Goal: Task Accomplishment & Management: Manage account settings

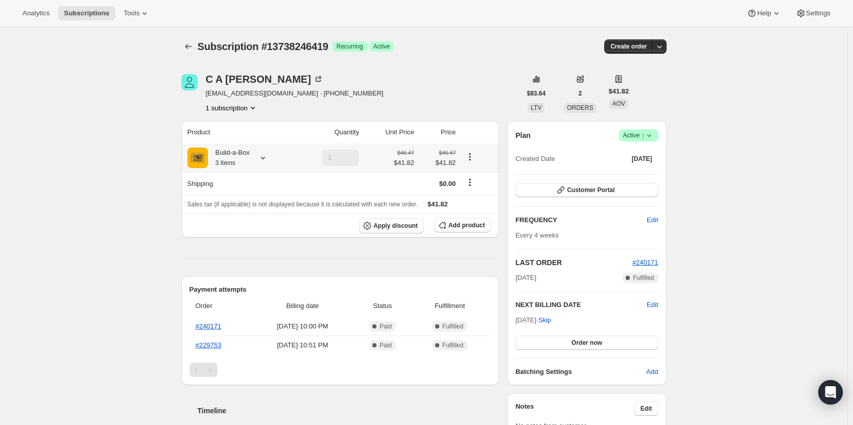
click at [267, 155] on icon at bounding box center [263, 158] width 10 height 10
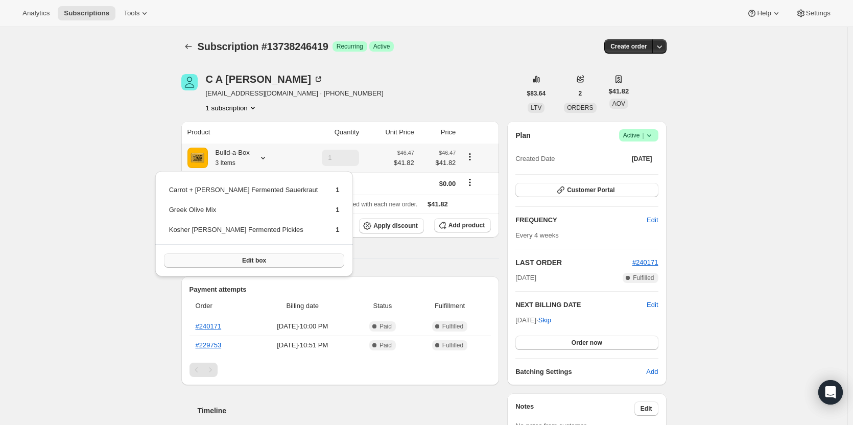
click at [275, 259] on button "Edit box" at bounding box center [254, 260] width 181 height 14
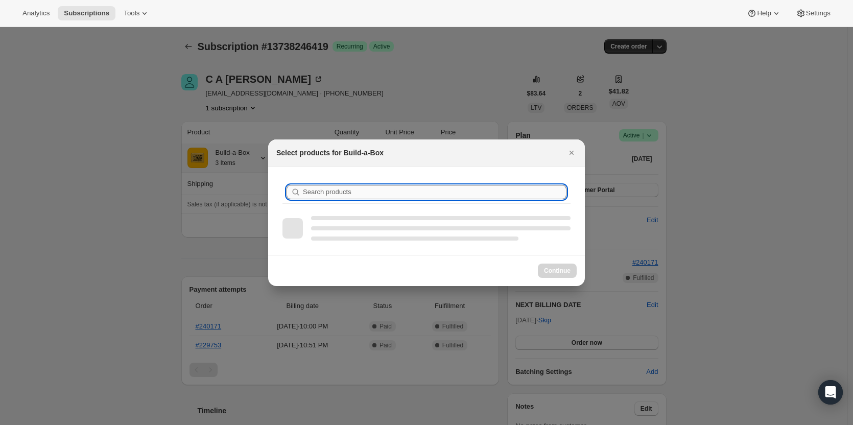
click at [331, 190] on input "Search products" at bounding box center [435, 192] width 264 height 14
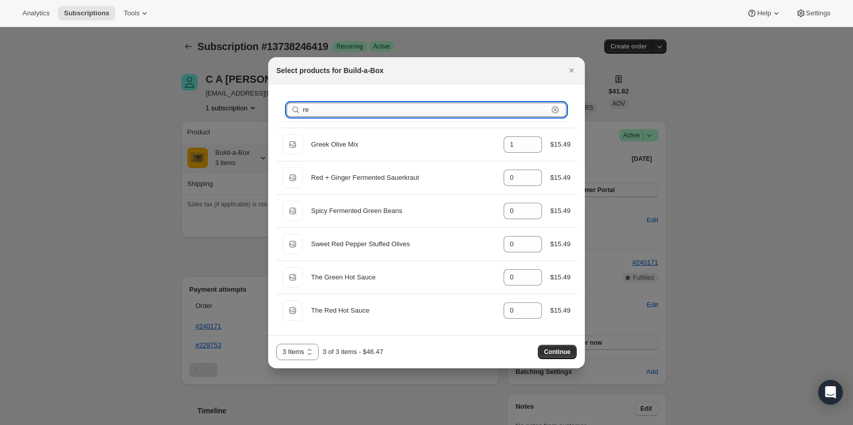
type input "r"
type input "1"
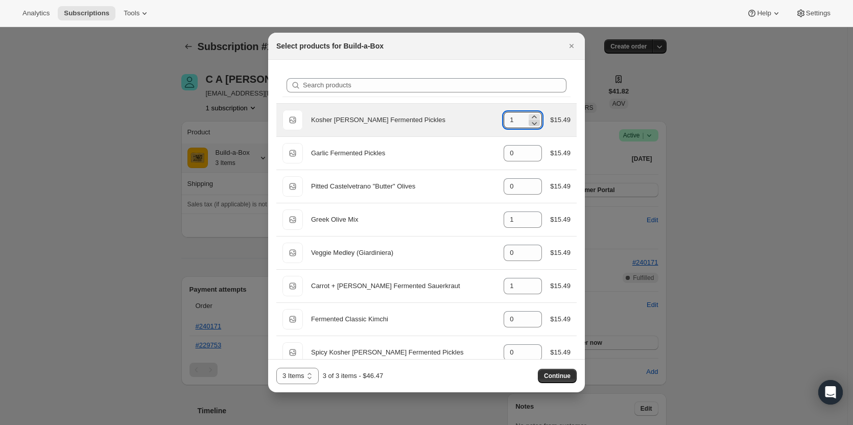
click at [532, 123] on icon ":re5:" at bounding box center [534, 123] width 10 height 10
type input "0"
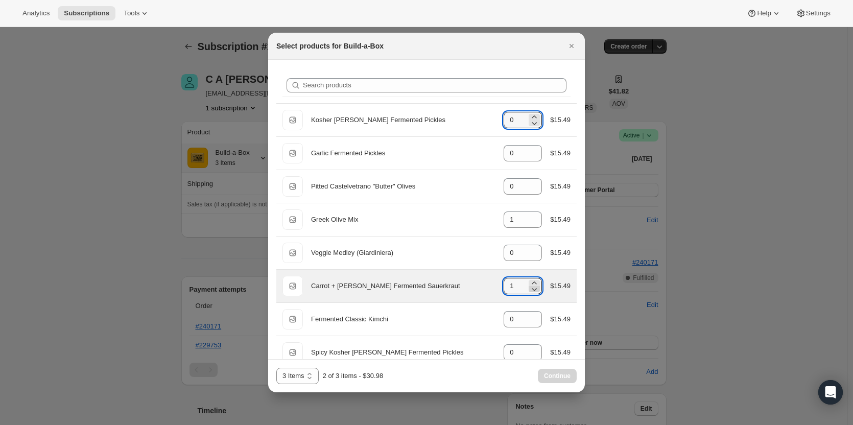
click at [534, 290] on icon ":re5:" at bounding box center [534, 289] width 10 height 10
type input "0"
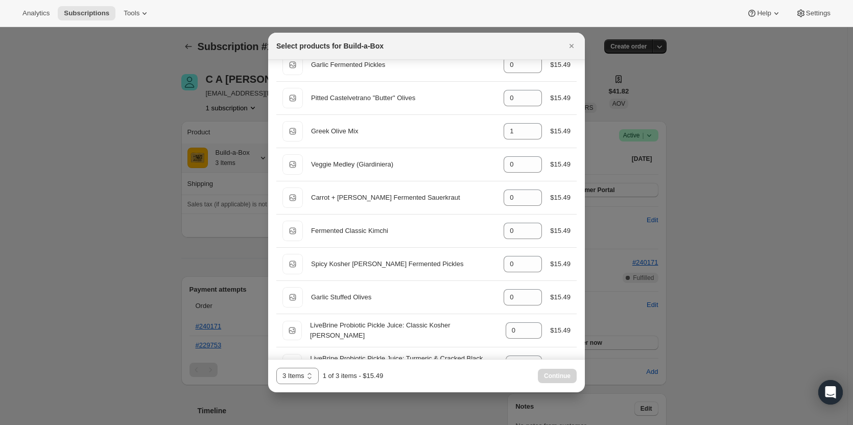
scroll to position [59, 0]
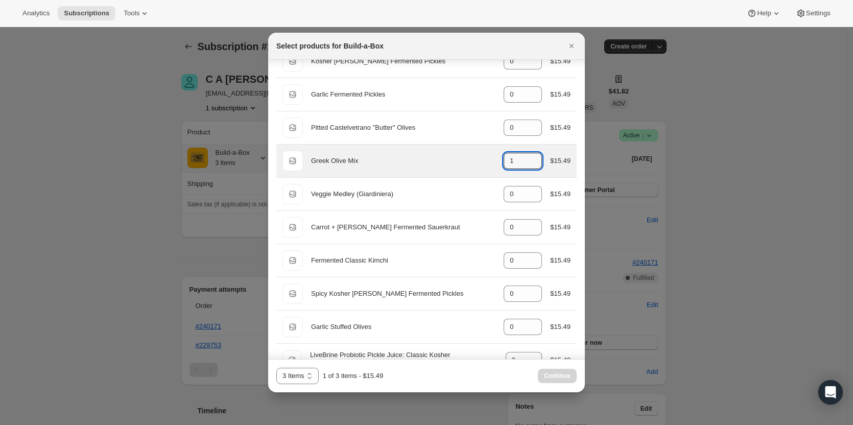
drag, startPoint x: 531, startPoint y: 167, endPoint x: 444, endPoint y: 173, distance: 88.1
click at [531, 167] on icon ":re5:" at bounding box center [534, 164] width 10 height 10
type input "0"
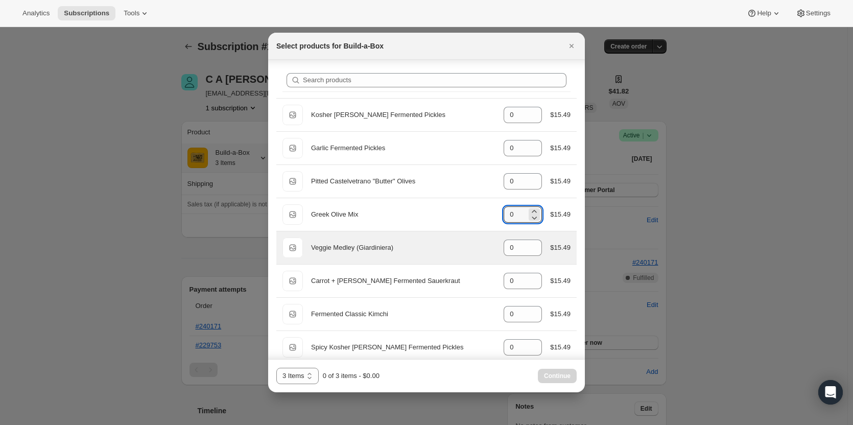
scroll to position [0, 0]
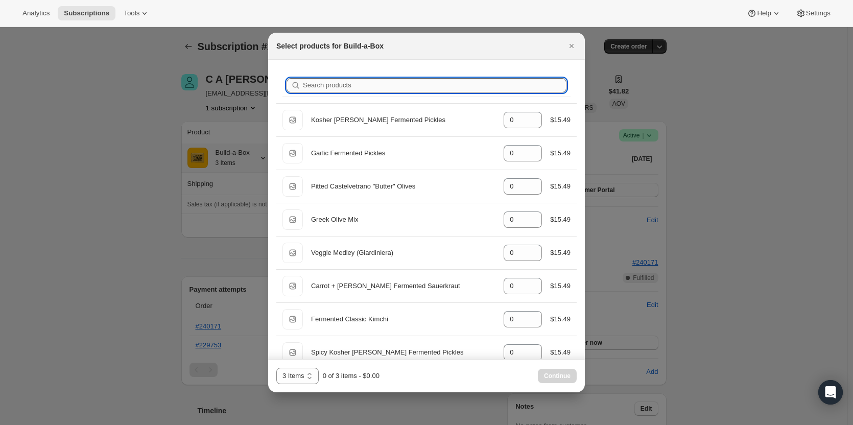
click at [357, 87] on input "Search products" at bounding box center [435, 85] width 264 height 14
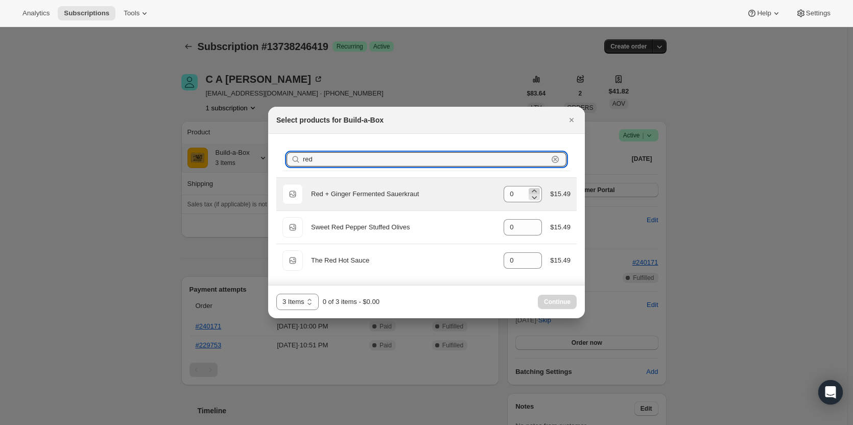
type input "red"
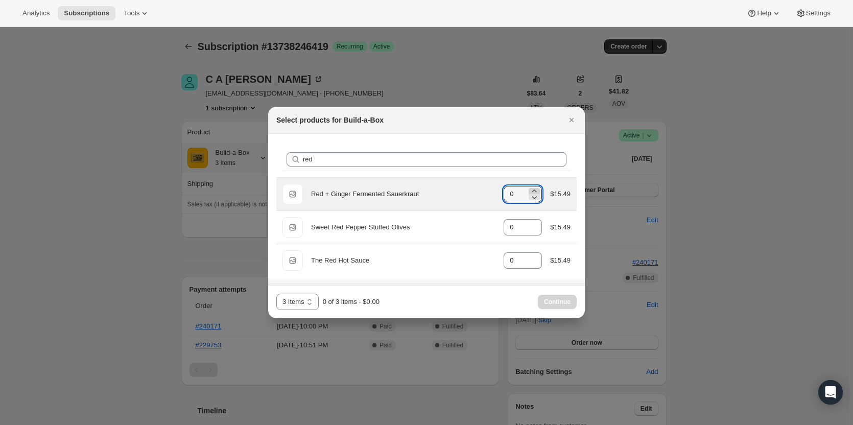
click at [535, 192] on icon ":re5:" at bounding box center [534, 191] width 10 height 10
type input "1"
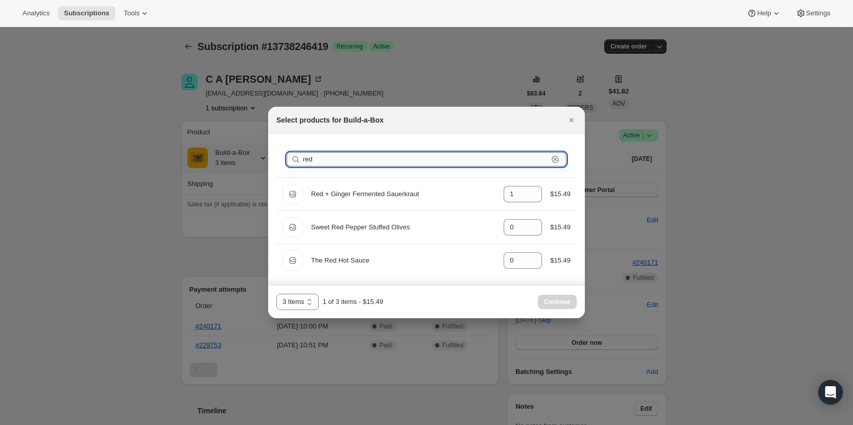
click at [388, 162] on input "red" at bounding box center [425, 159] width 245 height 14
type input "re"
type input "0"
type input "1"
type input "r"
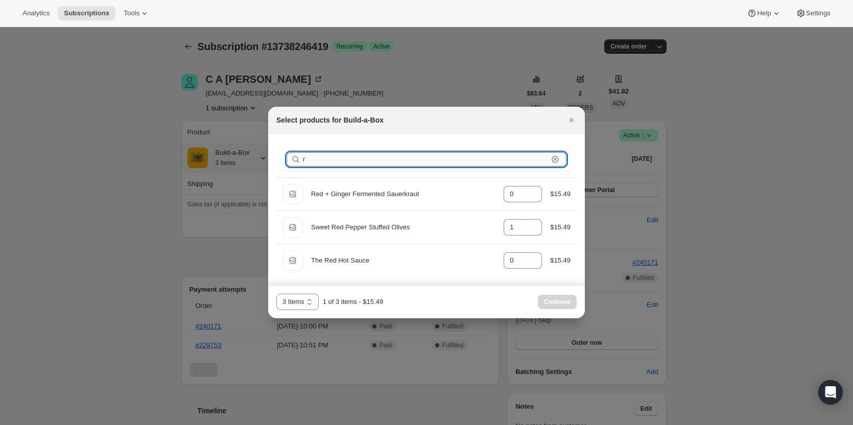
type input "0"
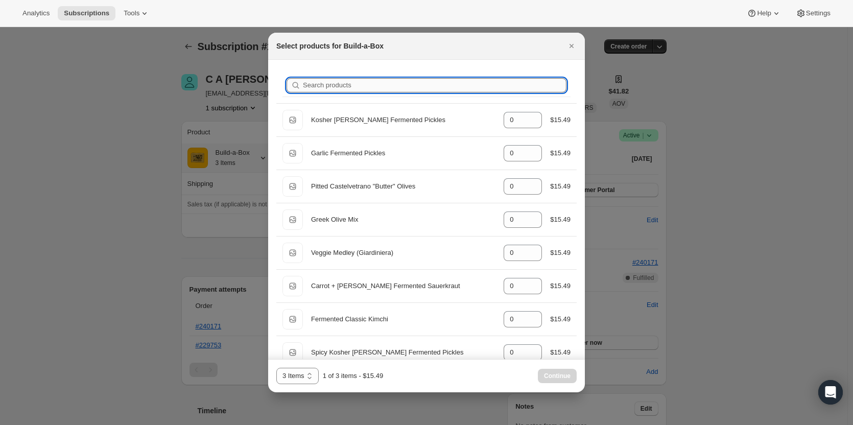
type input "c"
type input "0"
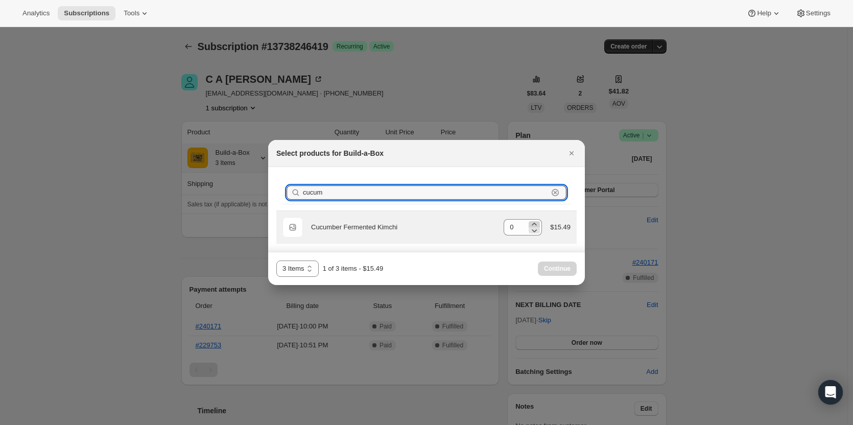
type input "cucum"
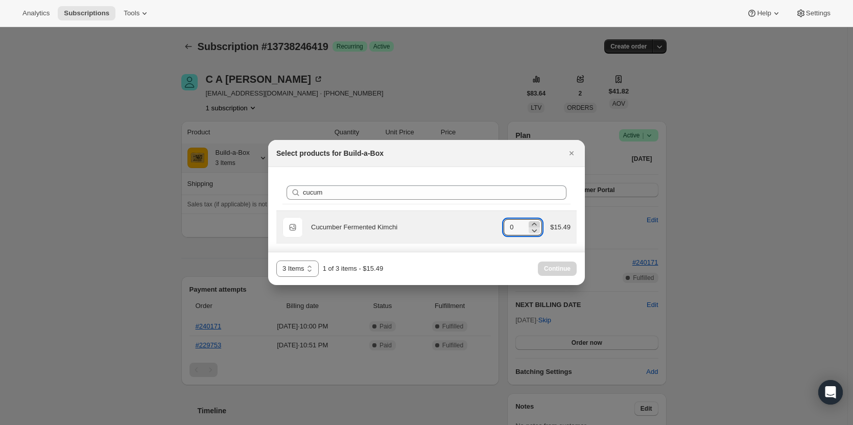
click at [538, 224] on icon ":re5:" at bounding box center [534, 224] width 10 height 10
type input "1"
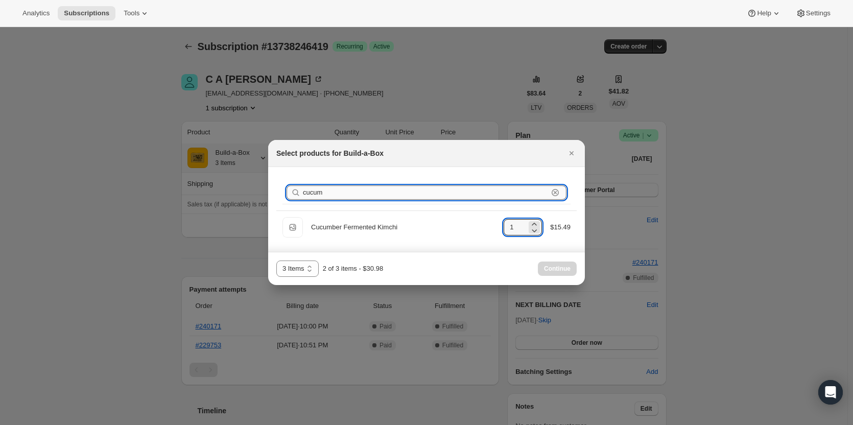
click at [421, 195] on input "cucum" at bounding box center [425, 192] width 245 height 14
type input "c"
type input "0"
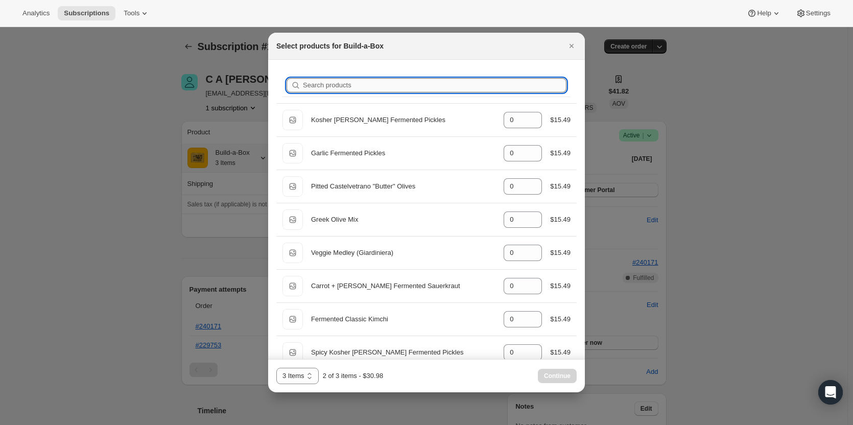
type input "b"
type input "1"
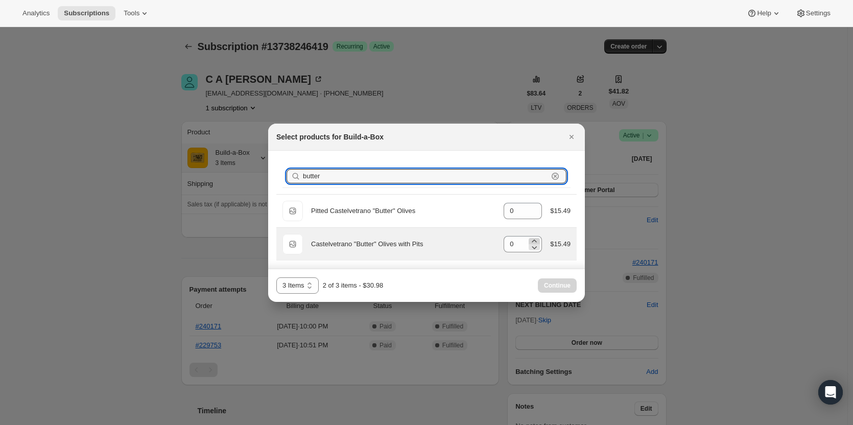
type input "butter"
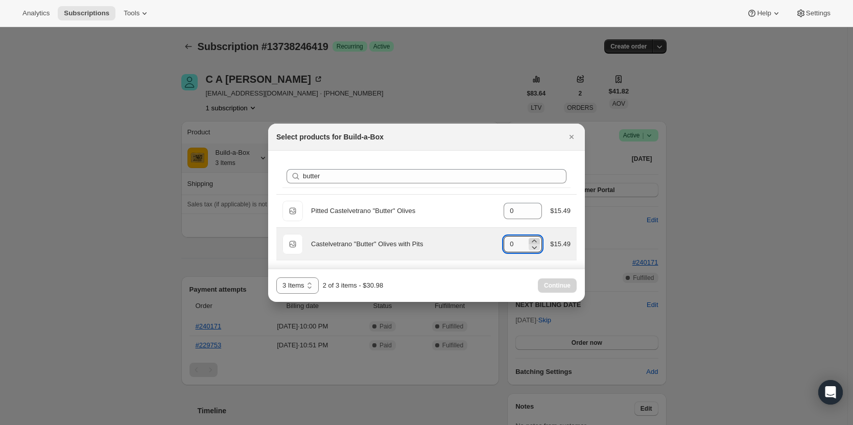
click at [533, 241] on icon ":re5:" at bounding box center [534, 241] width 10 height 10
type input "1"
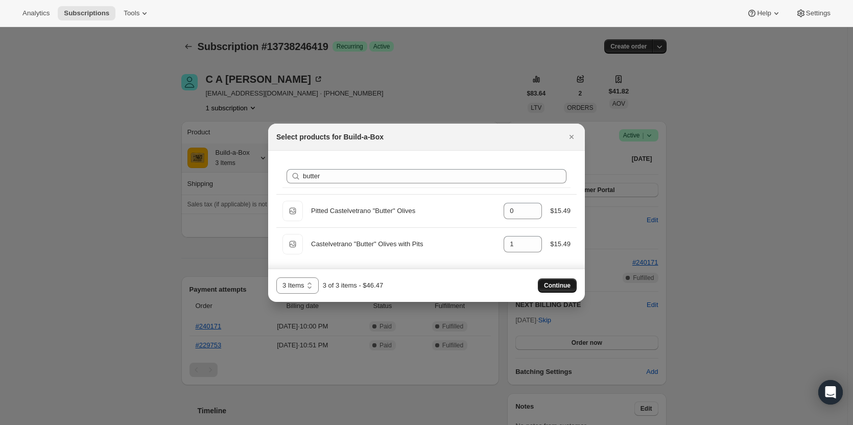
click at [575, 288] on button "Continue" at bounding box center [557, 285] width 39 height 14
